Goal: Task Accomplishment & Management: Manage account settings

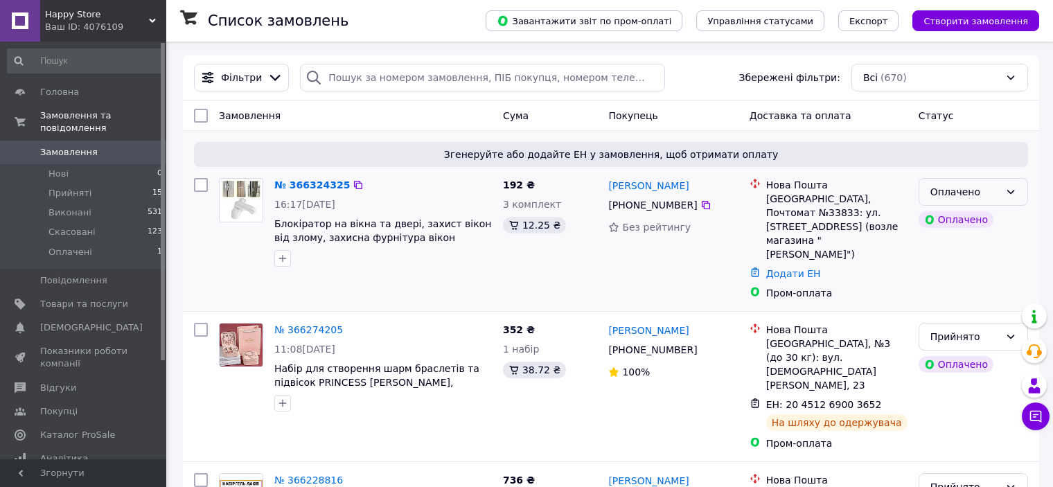
click at [1004, 191] on div "Оплачено" at bounding box center [972, 192] width 109 height 28
click at [966, 219] on li "Прийнято" at bounding box center [973, 222] width 108 height 25
click at [310, 185] on link "№ 366324325" at bounding box center [308, 184] width 69 height 11
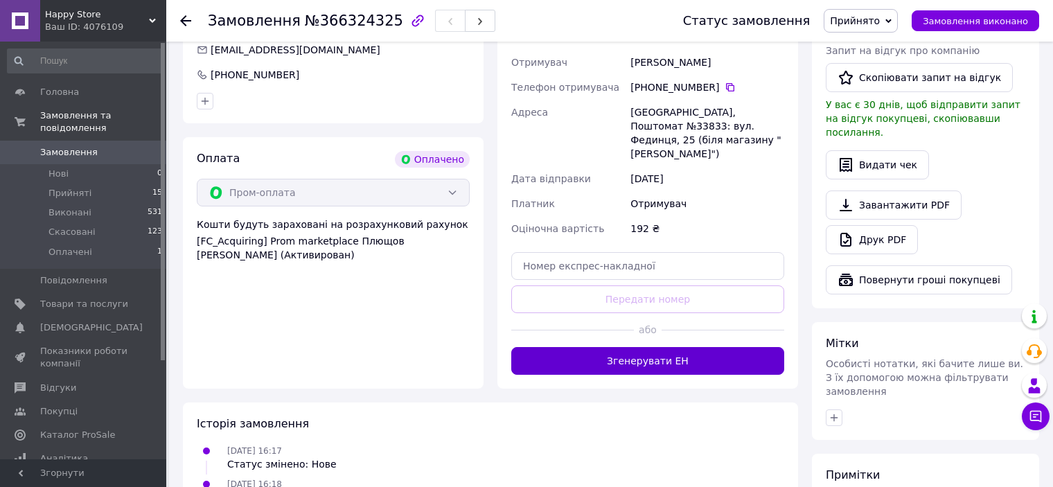
scroll to position [416, 0]
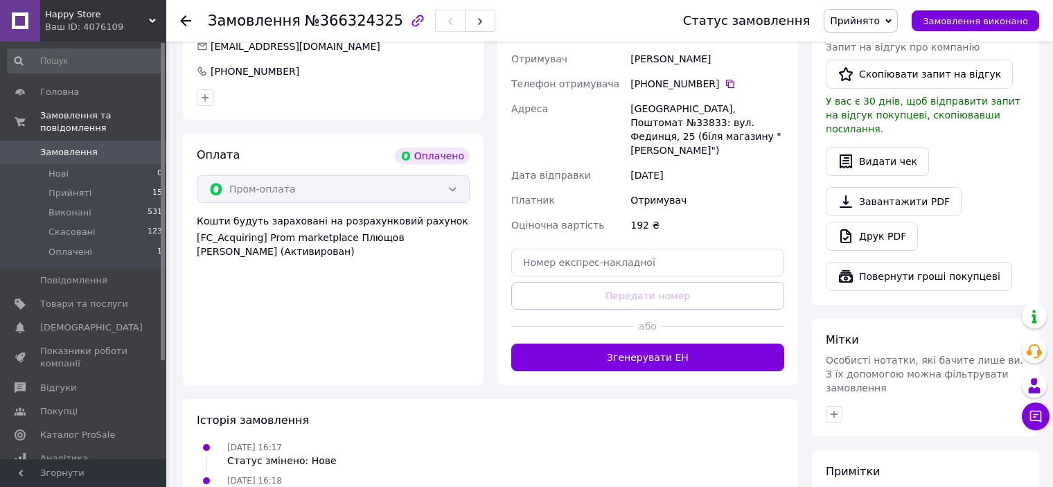
click at [656, 344] on button "Згенерувати ЕН" at bounding box center [647, 358] width 273 height 28
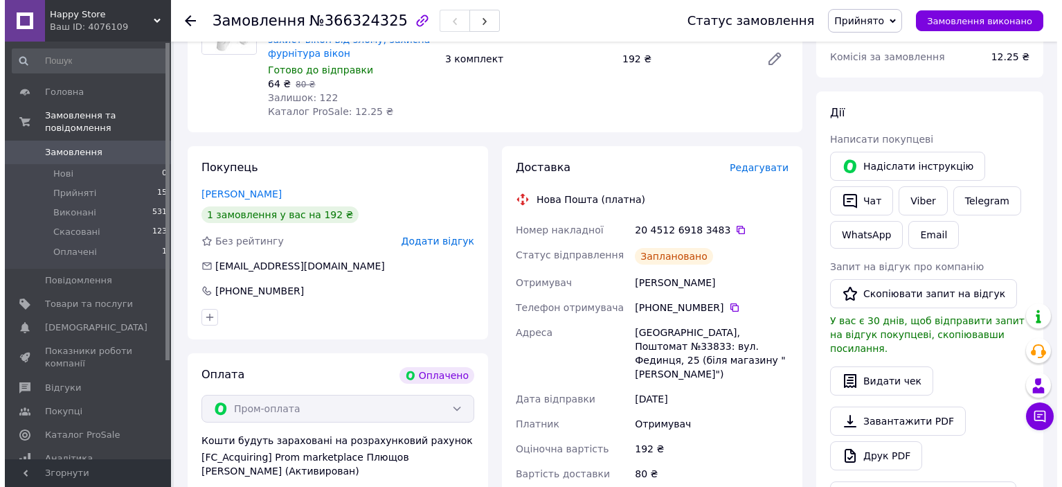
scroll to position [277, 0]
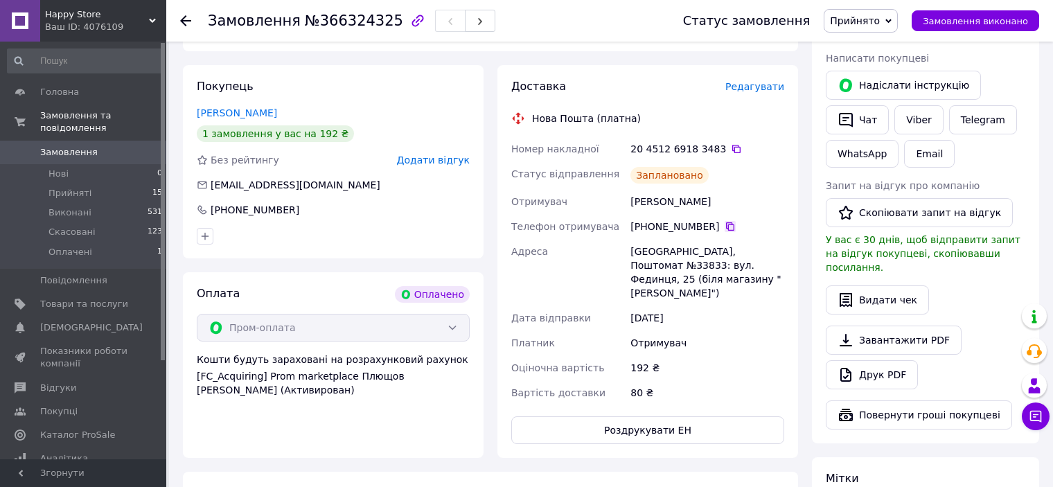
click at [724, 226] on icon at bounding box center [729, 226] width 11 height 11
click at [765, 86] on span "Редагувати" at bounding box center [754, 86] width 59 height 11
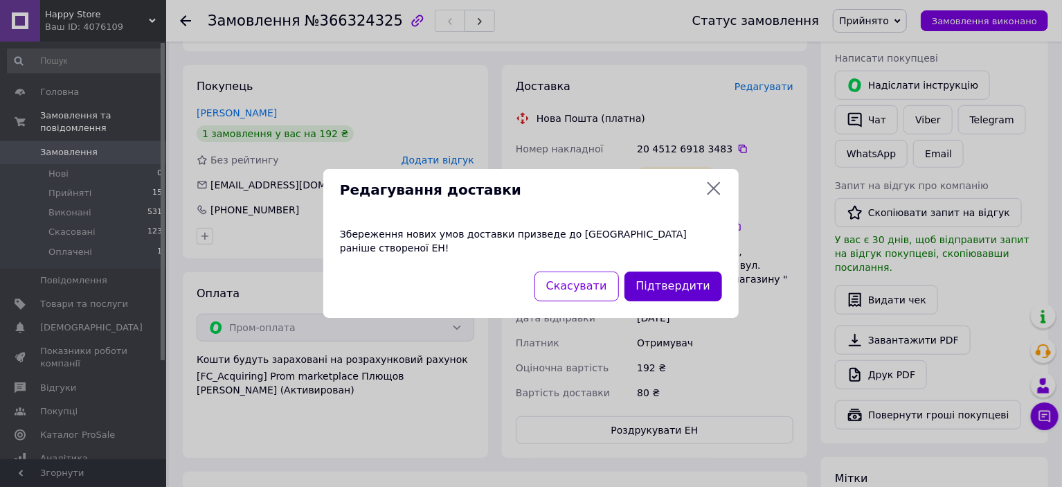
click at [652, 271] on button "Підтвердити" at bounding box center [674, 286] width 98 height 30
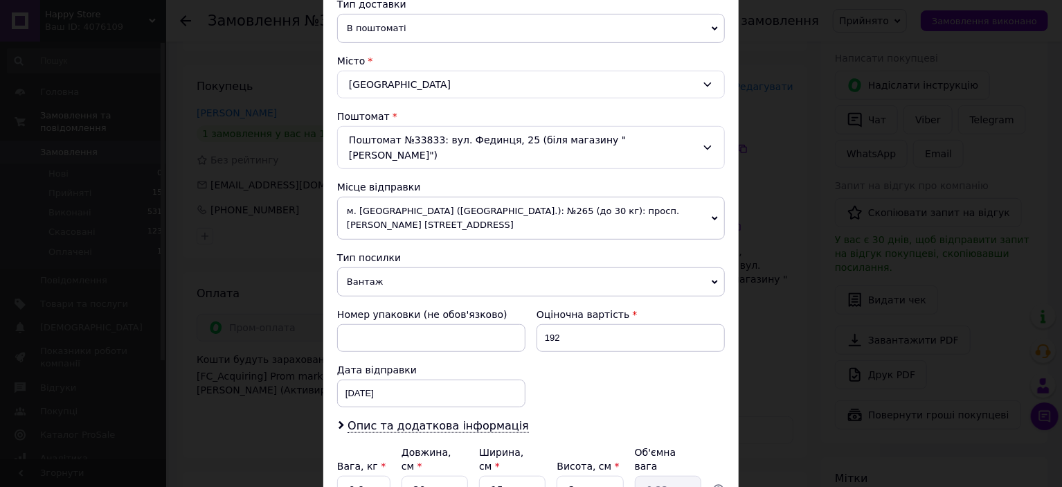
scroll to position [346, 0]
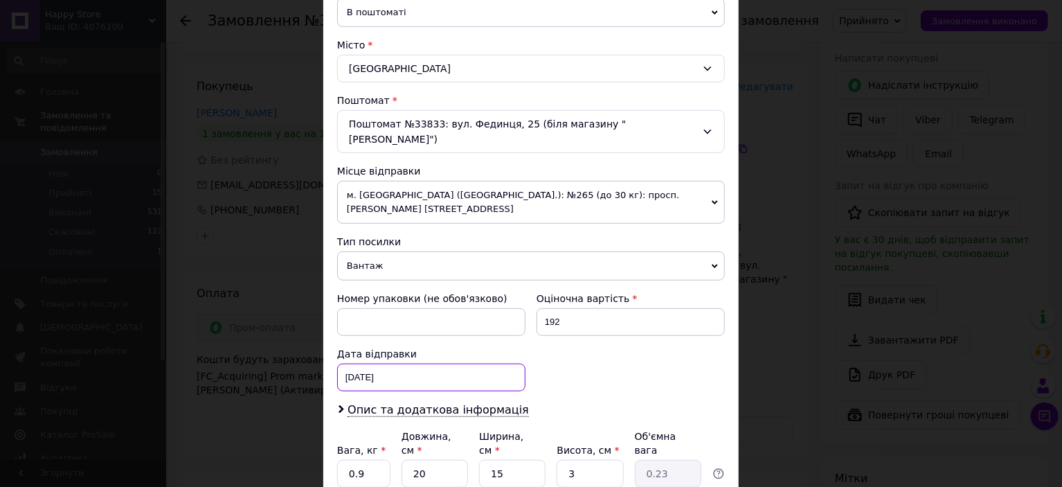
click at [393, 364] on div "[DATE] < 2025 > < Октябрь > Пн Вт Ср Чт Пт Сб Вс 29 30 1 2 3 4 5 6 7 8 9 10 11 …" at bounding box center [431, 378] width 188 height 28
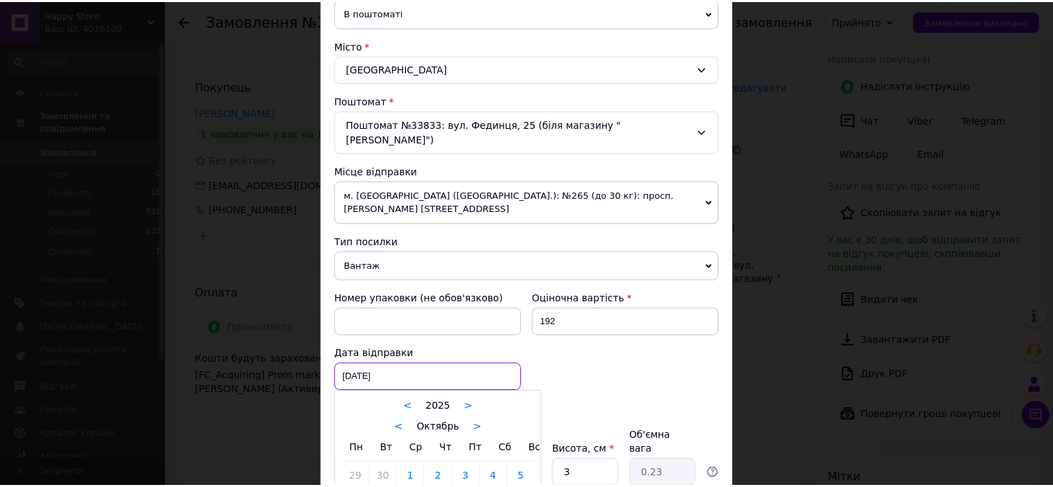
scroll to position [416, 0]
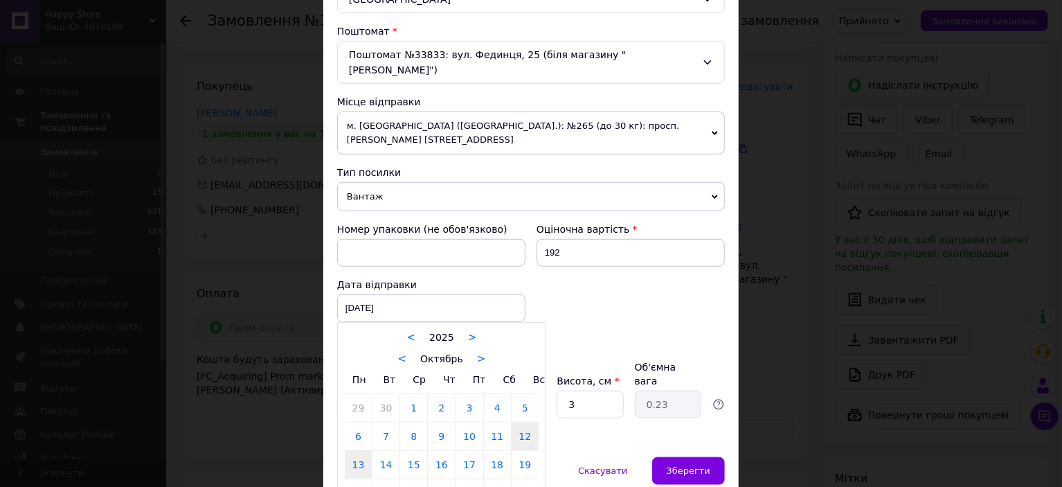
click at [355, 451] on link "13" at bounding box center [358, 465] width 27 height 28
type input "[DATE]"
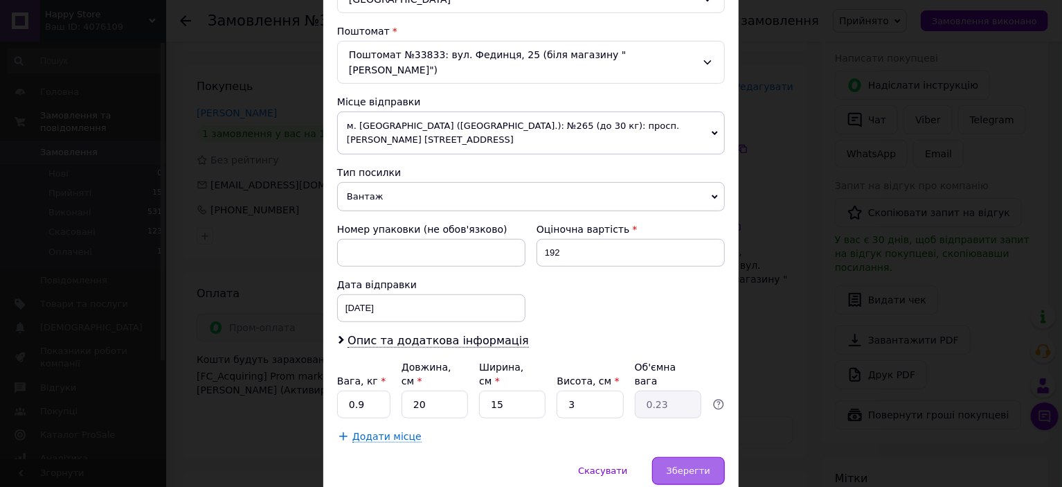
click at [684, 457] on div "Зберегти" at bounding box center [688, 471] width 73 height 28
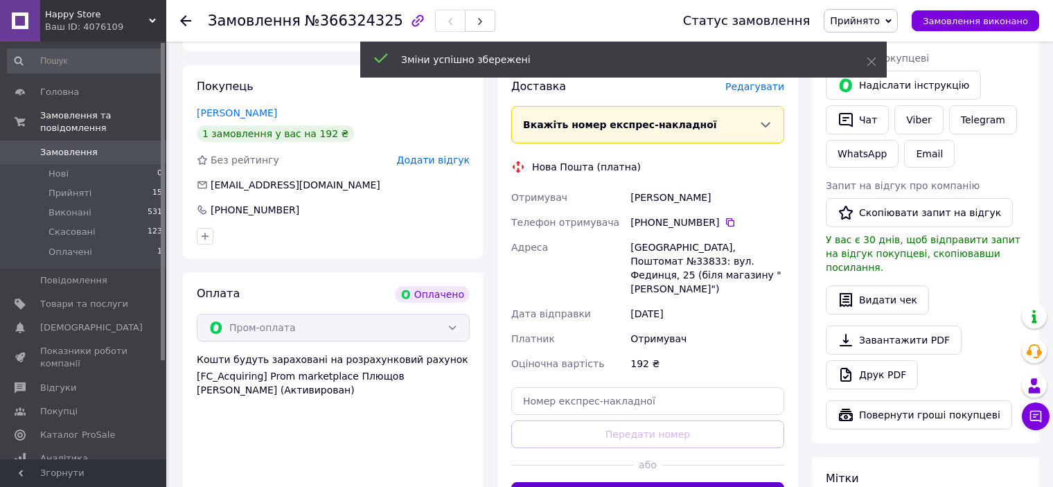
click at [673, 482] on button "Згенерувати ЕН" at bounding box center [647, 496] width 273 height 28
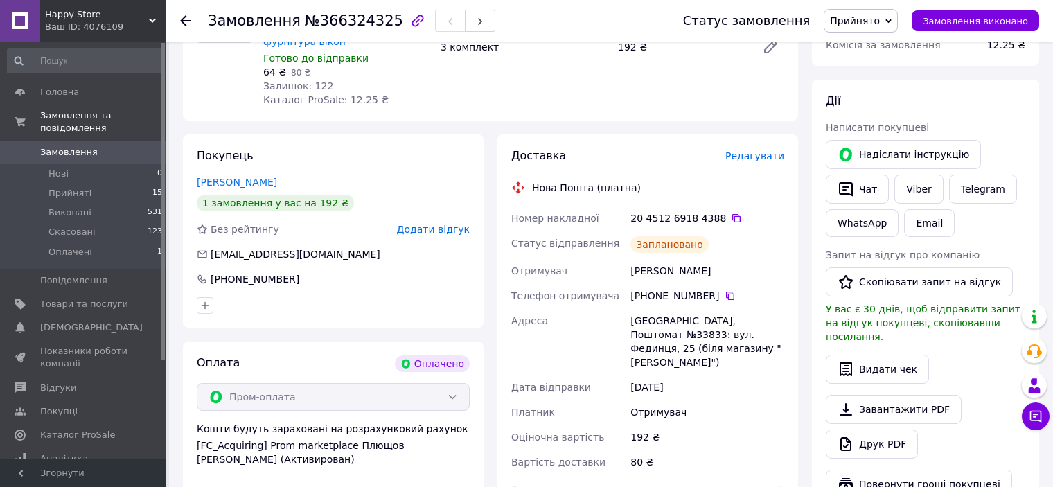
scroll to position [277, 0]
